Goal: Book appointment/travel/reservation

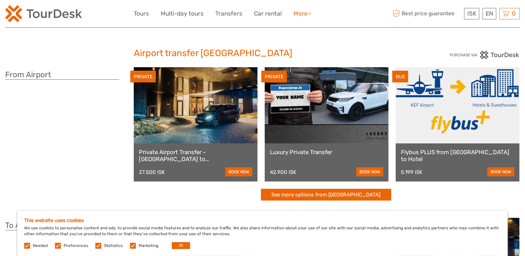
click at [301, 14] on link "More" at bounding box center [303, 14] width 18 height 10
click at [372, 22] on div "ISK ISK € $ £ EN English Español Deutsch Tours Multi-day tours Transfers Car re…" at bounding box center [262, 13] width 515 height 27
click at [53, 17] on img at bounding box center [43, 13] width 77 height 17
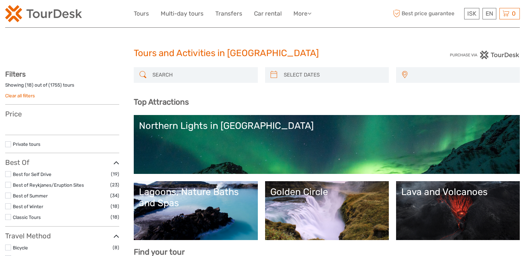
select select
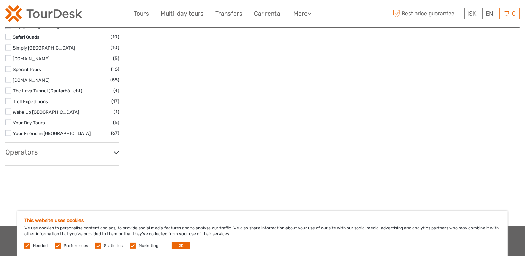
scroll to position [1260, 0]
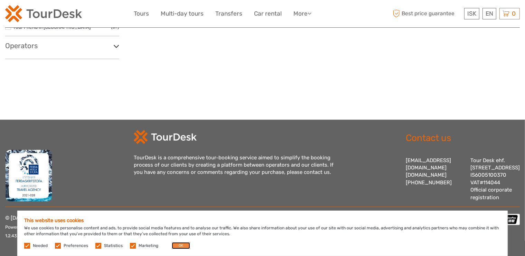
click at [176, 246] on button "OK" at bounding box center [181, 245] width 18 height 7
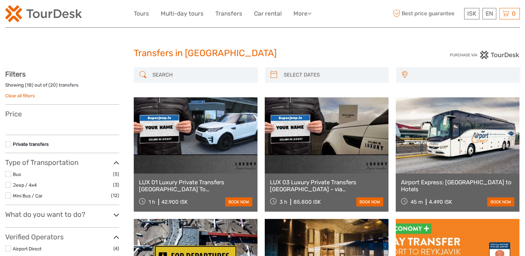
select select
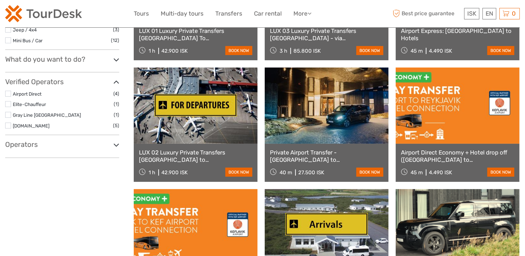
scroll to position [173, 0]
